Goal: Task Accomplishment & Management: Use online tool/utility

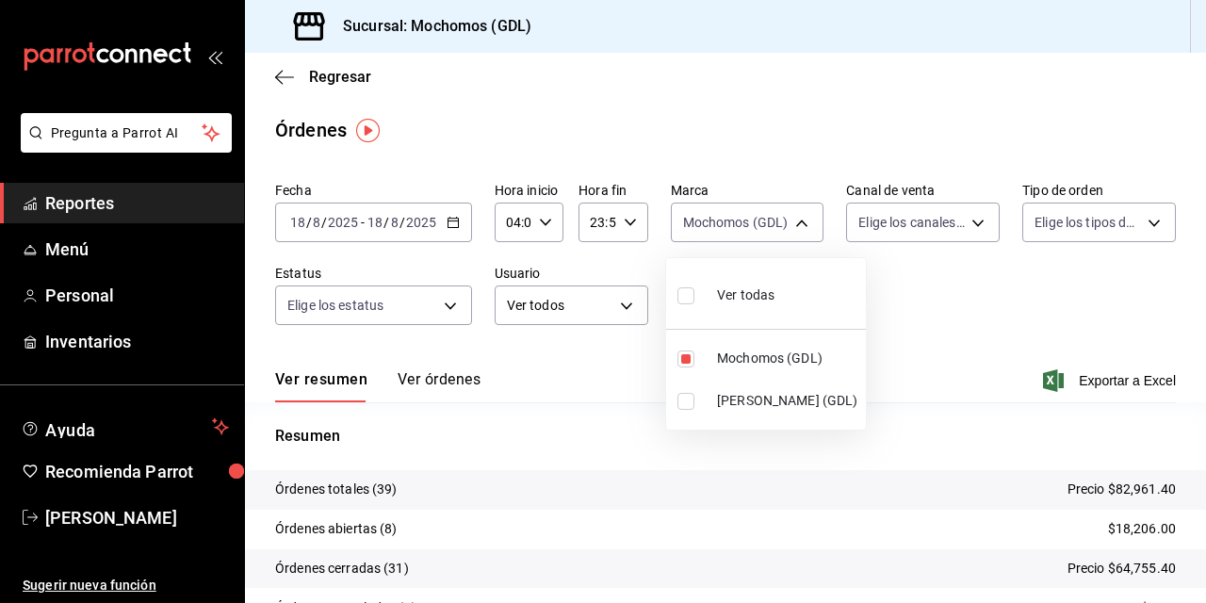
click at [275, 79] on div at bounding box center [603, 301] width 1206 height 603
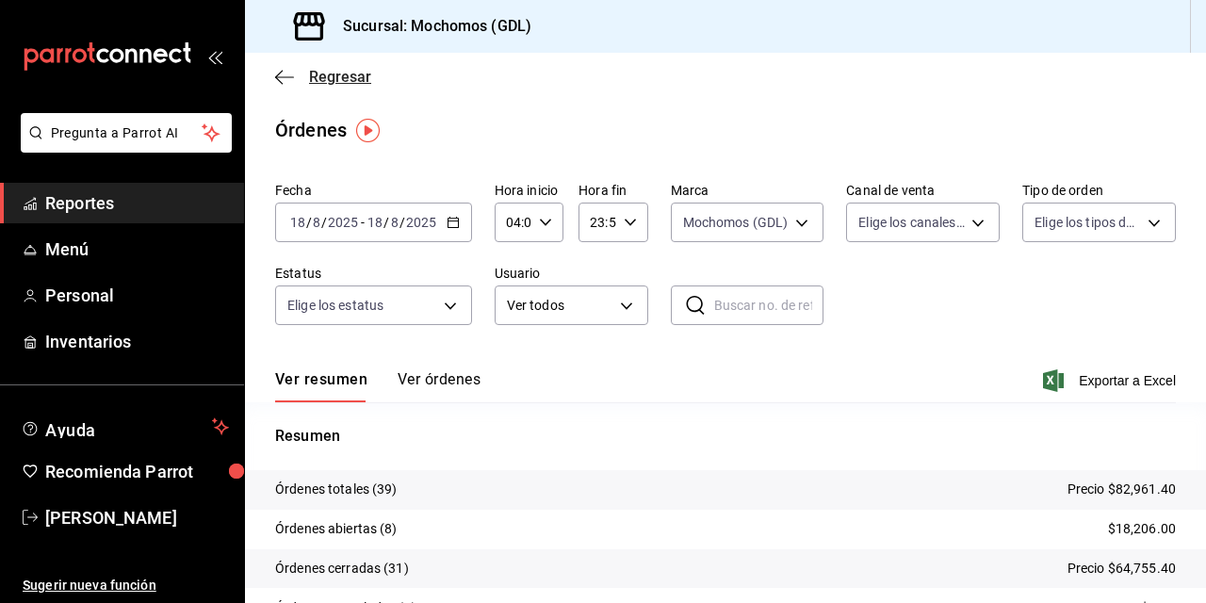
click at [317, 72] on span "Regresar" at bounding box center [340, 77] width 62 height 18
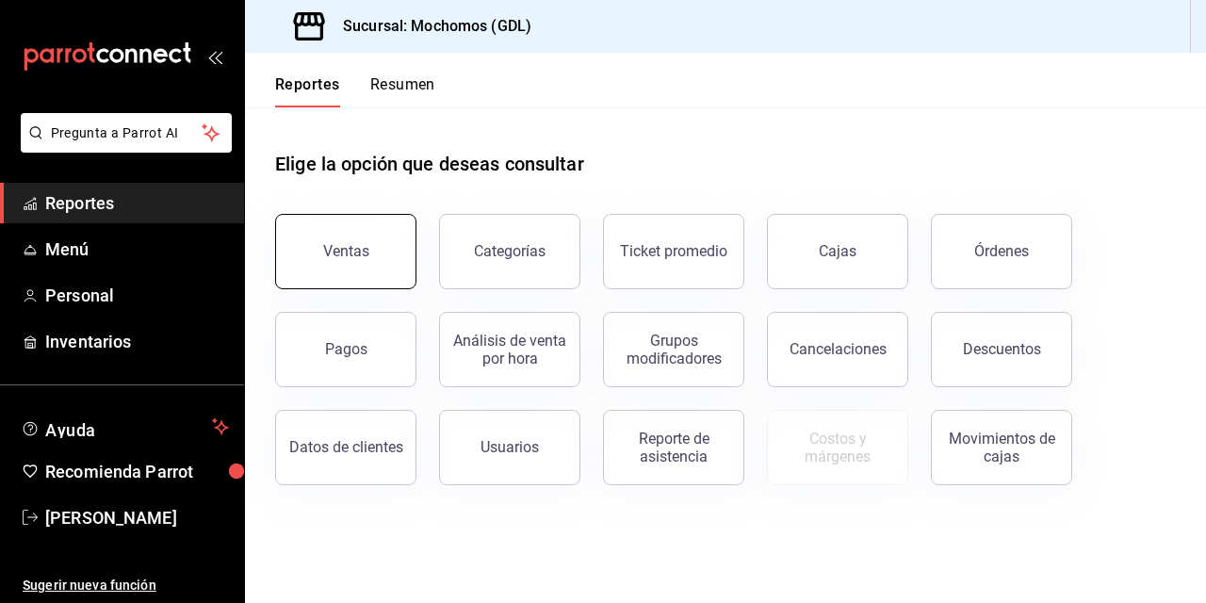
click at [339, 251] on div "Ventas" at bounding box center [346, 251] width 46 height 18
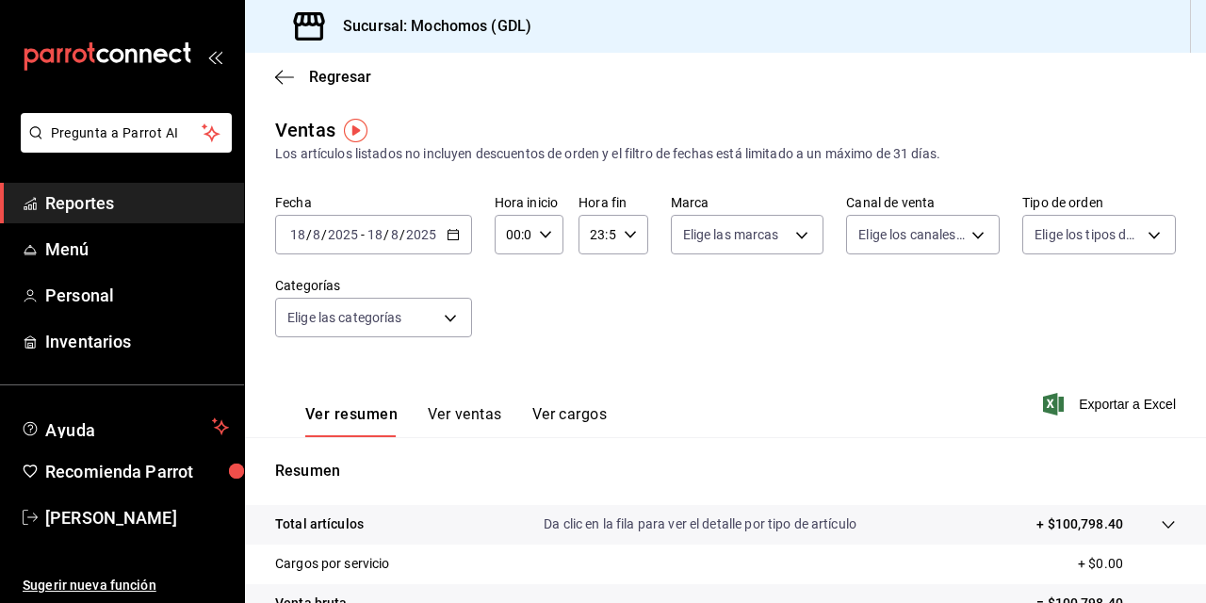
click at [542, 237] on \(Stroke\) "button" at bounding box center [545, 234] width 11 height 7
click at [508, 374] on span "02" at bounding box center [510, 373] width 4 height 15
type input "02:00"
click at [508, 339] on span "03" at bounding box center [510, 342] width 4 height 15
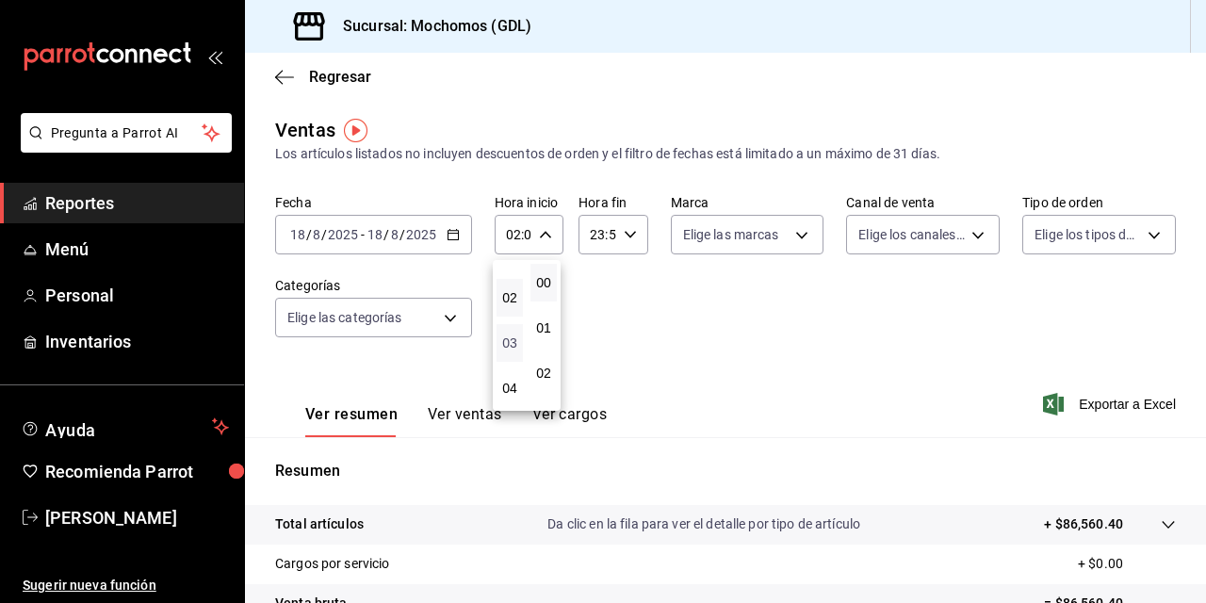
type input "03:00"
click at [793, 232] on div at bounding box center [603, 301] width 1206 height 603
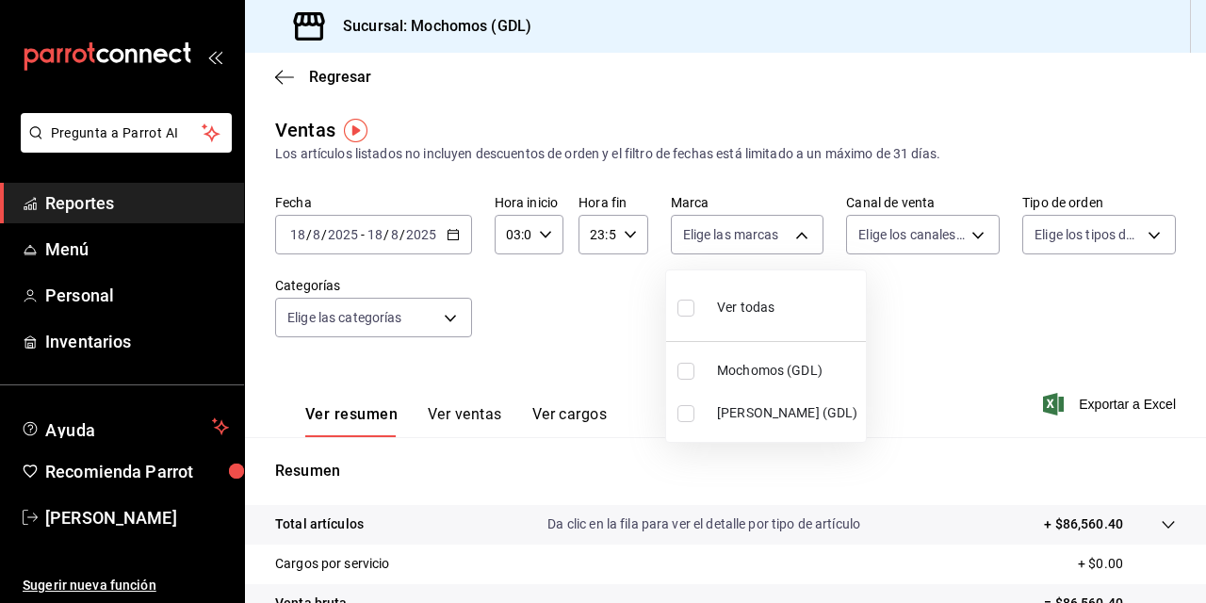
click at [793, 232] on body "Pregunta a Parrot AI Reportes Menú Personal Inventarios Ayuda Recomienda Parrot…" at bounding box center [603, 301] width 1206 height 603
click at [684, 366] on input "checkbox" at bounding box center [686, 371] width 17 height 17
checkbox input "true"
type input "36c25d4a-7cb0-456c-a434-e981d54830bc"
click at [895, 308] on div at bounding box center [603, 301] width 1206 height 603
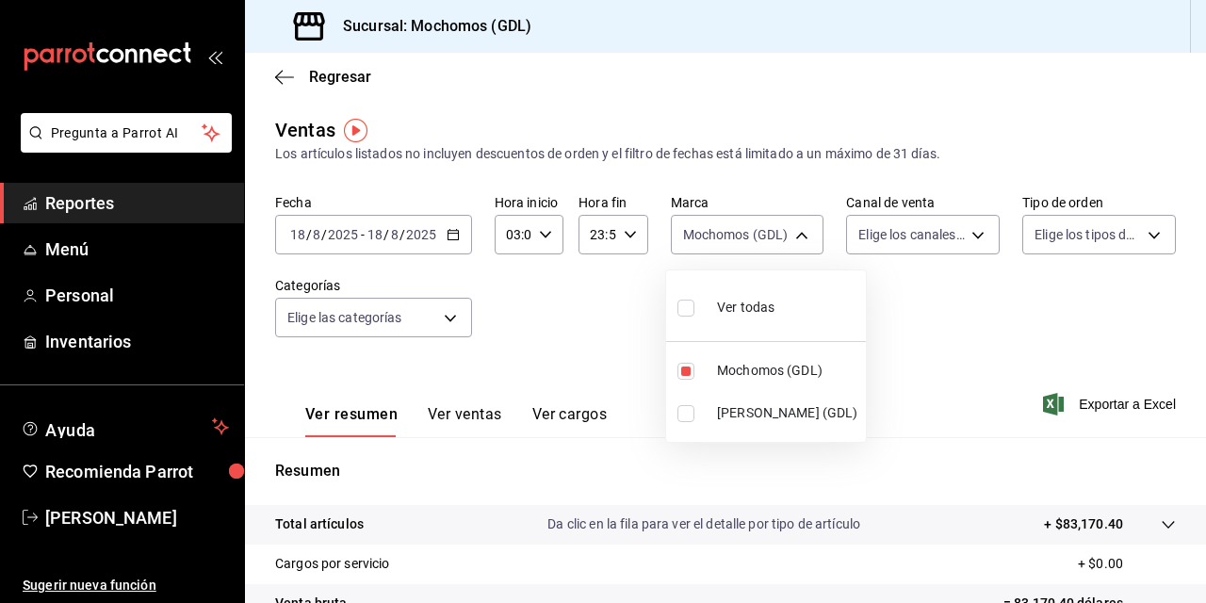
drag, startPoint x: 929, startPoint y: 313, endPoint x: 1176, endPoint y: 604, distance: 381.8
click at [1176, 602] on html "Pregunta a Parrot AI Reportes Menú Personal Inventarios Ayuda Recomienda Parrot…" at bounding box center [603, 301] width 1206 height 603
click at [1195, 592] on div at bounding box center [603, 301] width 1206 height 603
click at [1195, 592] on div "Ver todas Mochomos (GDL) [PERSON_NAME] (GDL)" at bounding box center [603, 301] width 1206 height 603
click at [1079, 406] on font "Exportar a Excel" at bounding box center [1127, 404] width 97 height 15
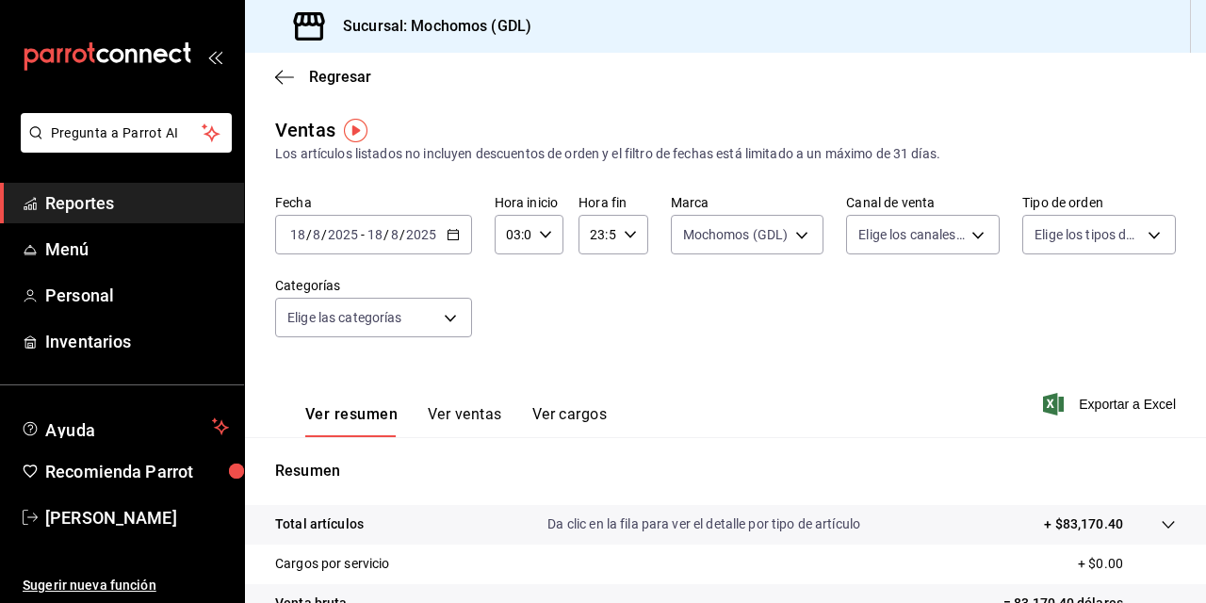
click at [306, 230] on span "/" at bounding box center [309, 234] width 6 height 15
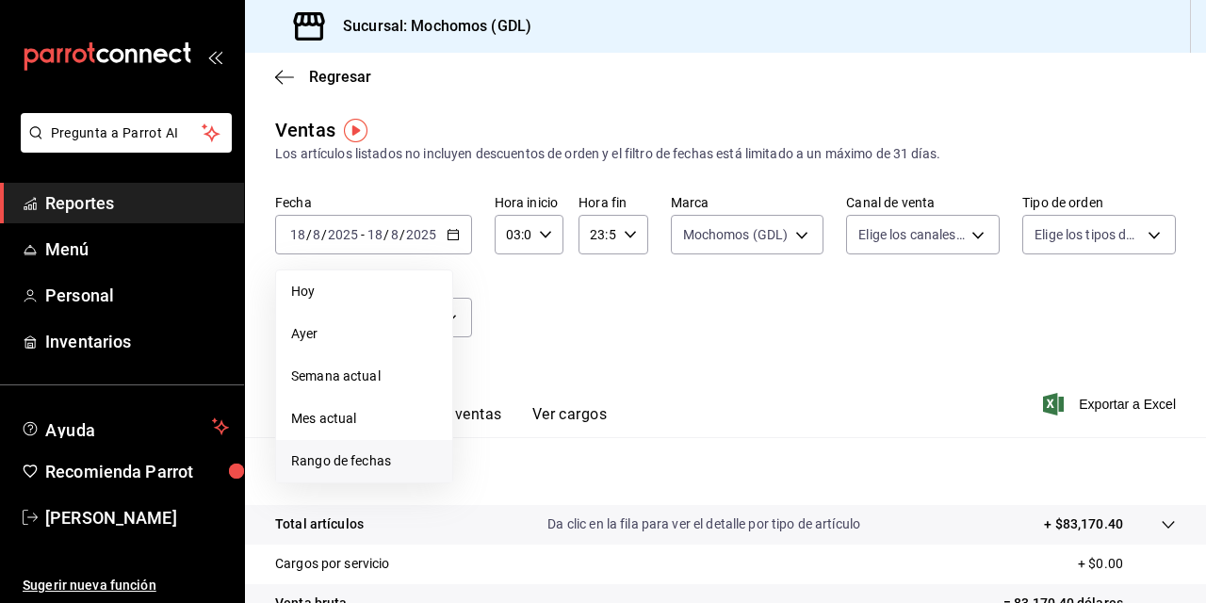
click at [335, 473] on li "Rango de fechas" at bounding box center [364, 461] width 176 height 42
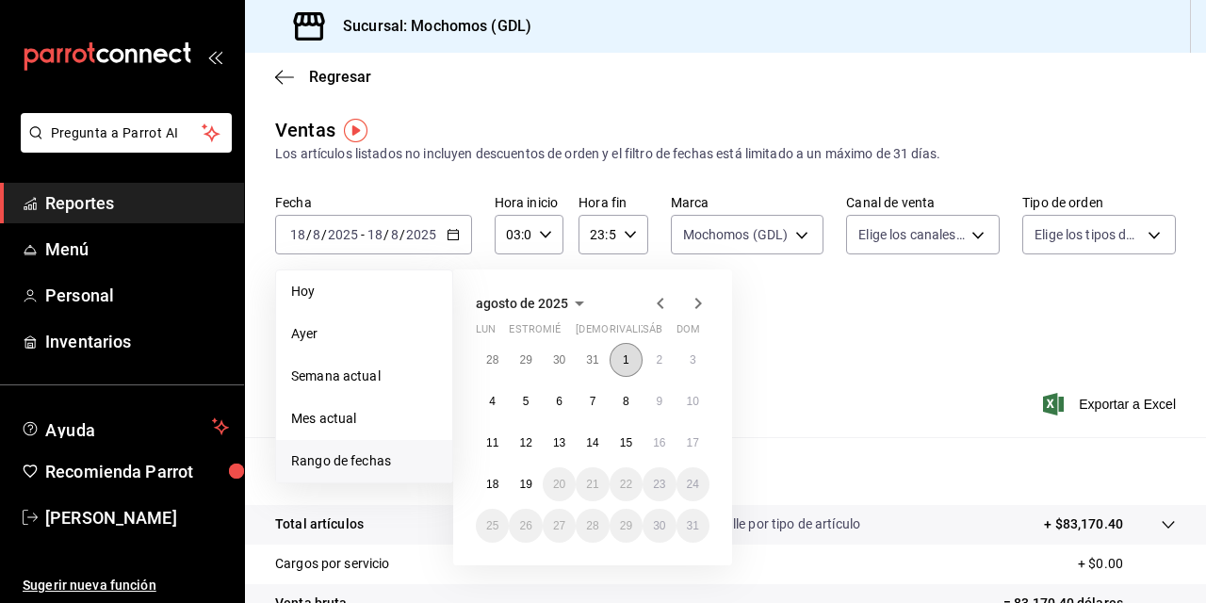
click at [623, 358] on abbr "1" at bounding box center [626, 359] width 7 height 13
click at [531, 480] on abbr "19" at bounding box center [525, 484] width 12 height 13
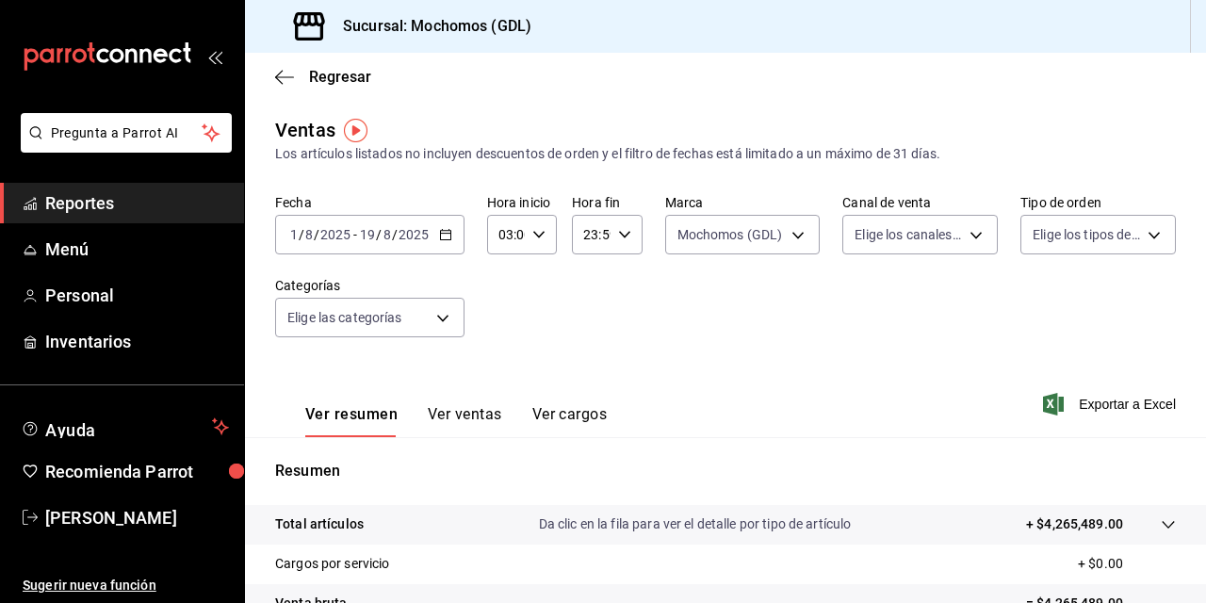
click at [826, 339] on div "Fecha [DATE] [DATE] - [DATE] [DATE] Hora inicio 03:00 Hora inicio Hora fin 23:5…" at bounding box center [725, 277] width 901 height 166
click at [739, 306] on div "Fecha [DATE] [DATE] - [DATE] [DATE] Hora inicio 03:00 Hora inicio Hora fin 23:5…" at bounding box center [725, 277] width 901 height 166
click at [1104, 394] on span "Exportar a Excel" at bounding box center [1111, 404] width 129 height 23
